Goal: Task Accomplishment & Management: Use online tool/utility

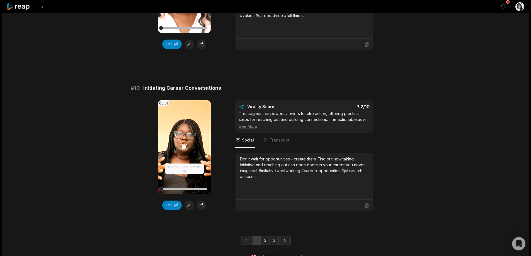
click at [184, 144] on icon at bounding box center [184, 147] width 7 height 7
click at [168, 201] on button "Edit" at bounding box center [172, 205] width 20 height 9
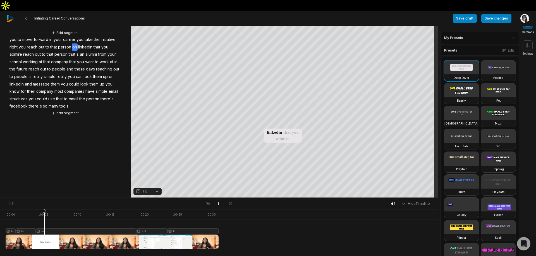
click at [216, 202] on button at bounding box center [219, 203] width 8 height 7
drag, startPoint x: 74, startPoint y: 39, endPoint x: 6, endPoint y: 40, distance: 68.3
click at [6, 40] on div "Add segment you to move forward in your career you take the initiative right yo…" at bounding box center [65, 73] width 131 height 86
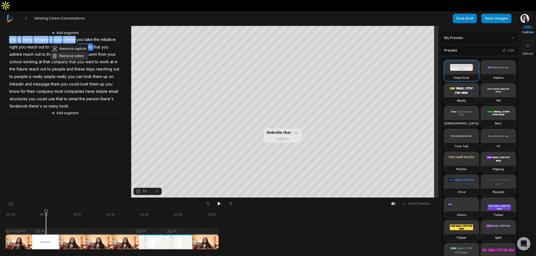
click at [74, 58] on button "Remove video" at bounding box center [69, 55] width 38 height 7
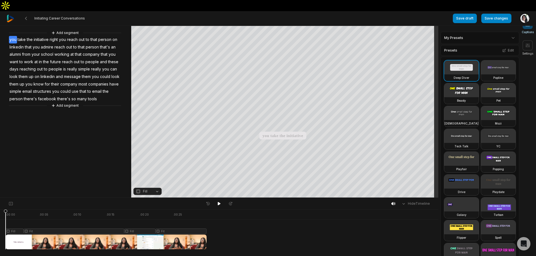
drag, startPoint x: 33, startPoint y: 212, endPoint x: 0, endPoint y: 204, distance: 34.0
click at [0, 205] on div "Hide Timeline . 00:00 . 00:05 . 00:10 . 00:15 . 00:20 . 00:25 Fill Fit Fill Fit" at bounding box center [219, 227] width 438 height 59
click at [217, 204] on icon at bounding box center [219, 204] width 4 height 4
click at [63, 106] on button "Add segment" at bounding box center [65, 106] width 30 height 6
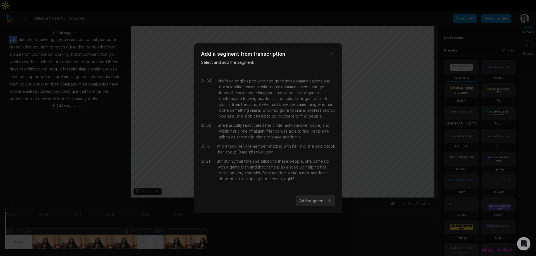
scroll to position [2678, 0]
click at [330, 54] on icon "button" at bounding box center [332, 54] width 6 height 6
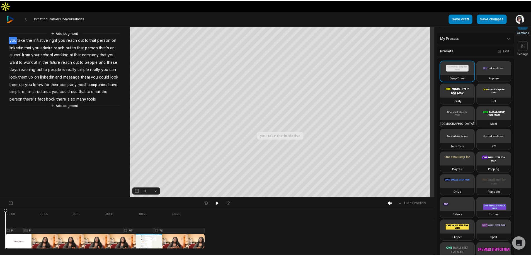
scroll to position [0, 0]
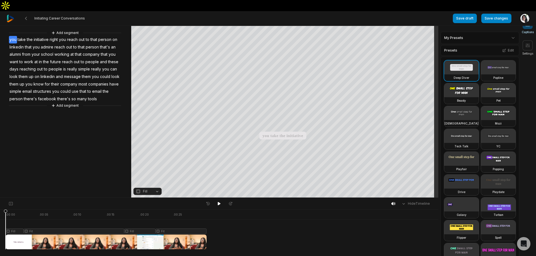
click at [481, 97] on video at bounding box center [498, 90] width 35 height 14
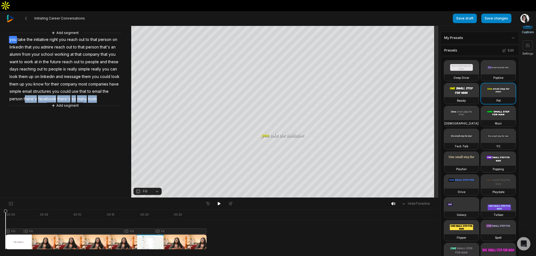
drag, startPoint x: 25, startPoint y: 99, endPoint x: 61, endPoint y: 98, distance: 35.4
click at [54, 100] on div "Add segment you take the initiative right you reach out to that person on linke…" at bounding box center [65, 69] width 131 height 79
drag, startPoint x: 61, startPoint y: 98, endPoint x: 97, endPoint y: 100, distance: 36.3
click at [97, 100] on div "Add segment you take the initiative right you reach out to that person on linke…" at bounding box center [65, 69] width 131 height 79
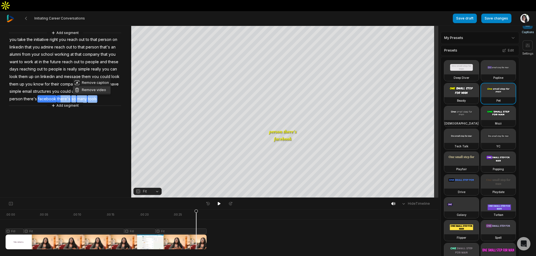
click at [97, 89] on button "Remove video" at bounding box center [92, 89] width 38 height 7
drag, startPoint x: 29, startPoint y: 99, endPoint x: 42, endPoint y: 100, distance: 13.4
click at [42, 100] on div "Add segment you take the initiative right you reach out to that person on linke…" at bounding box center [65, 69] width 131 height 79
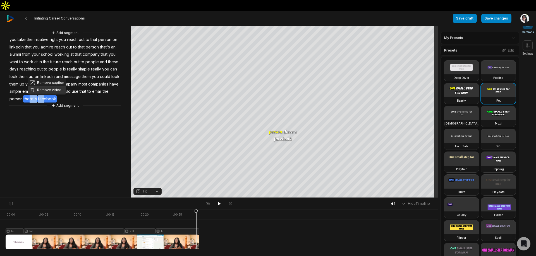
click at [48, 91] on button "Remove video" at bounding box center [47, 89] width 38 height 7
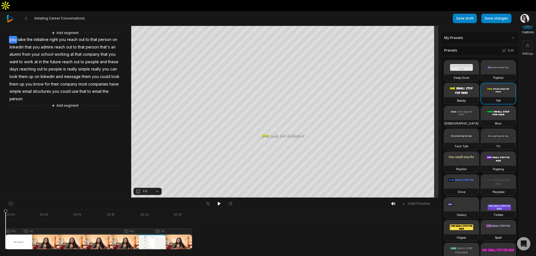
drag, startPoint x: 192, startPoint y: 212, endPoint x: 2, endPoint y: 200, distance: 190.6
click at [0, 205] on div "Hide Timeline . 00:00 . 00:05 . 00:10 . 00:15 . 00:20 . 00:25 Fill Fit Fill Fit" at bounding box center [219, 227] width 438 height 59
click at [220, 203] on icon at bounding box center [219, 204] width 4 height 4
click at [465, 14] on button "Save draft" at bounding box center [464, 18] width 24 height 9
click at [9, 15] on img at bounding box center [11, 19] width 8 height 8
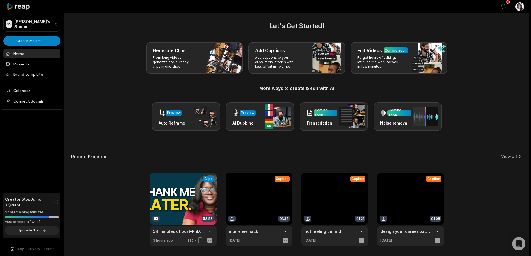
scroll to position [22, 0]
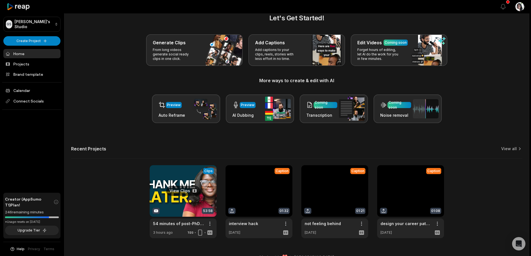
click at [179, 179] on link at bounding box center [183, 201] width 67 height 73
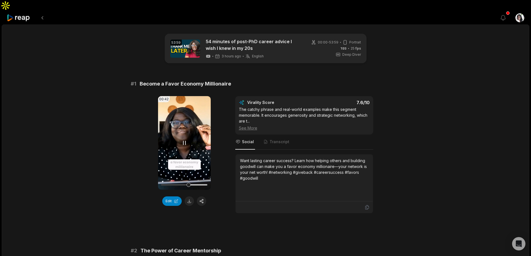
click at [181, 140] on icon at bounding box center [184, 143] width 7 height 7
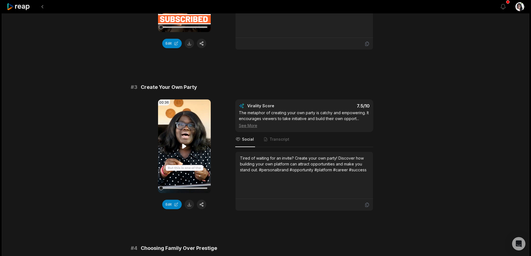
scroll to position [335, 0]
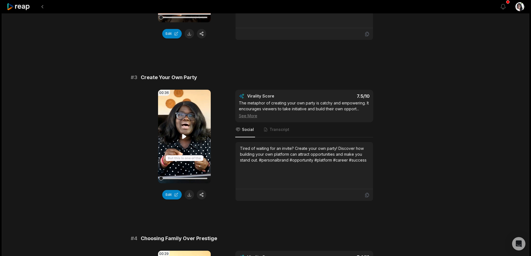
click at [186, 131] on video "Your browser does not support mp4 format." at bounding box center [184, 137] width 53 height 94
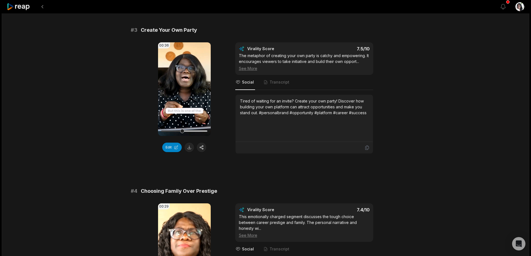
scroll to position [363, 0]
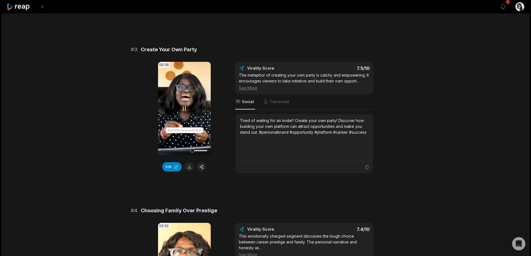
click at [184, 105] on icon at bounding box center [184, 108] width 7 height 7
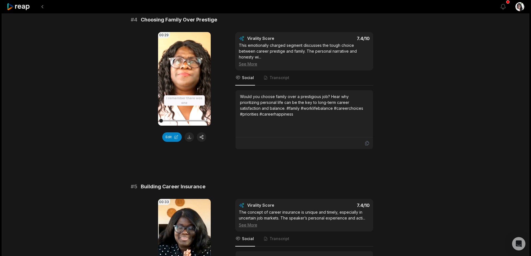
scroll to position [641, 0]
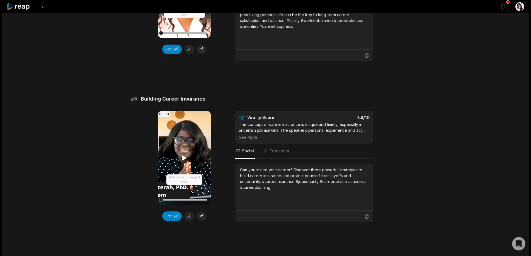
click at [184, 156] on icon at bounding box center [184, 158] width 4 height 5
click at [183, 155] on icon at bounding box center [184, 158] width 7 height 7
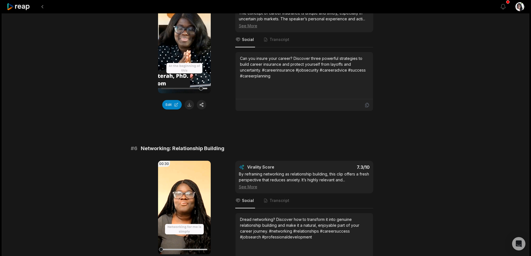
scroll to position [809, 0]
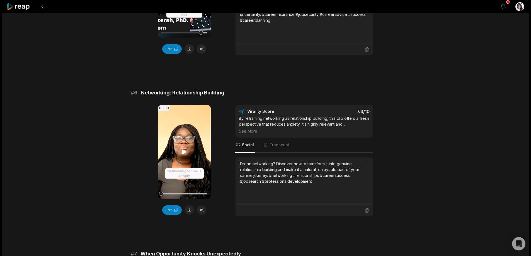
click at [180, 143] on video "Your browser does not support mp4 format." at bounding box center [184, 152] width 53 height 94
click at [182, 149] on icon at bounding box center [184, 152] width 7 height 7
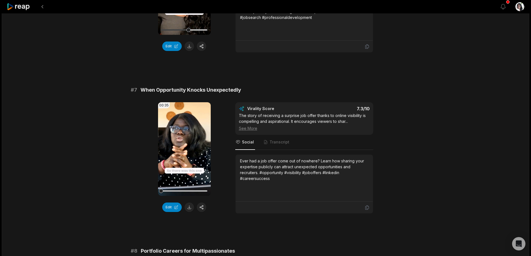
scroll to position [976, 0]
